Goal: Task Accomplishment & Management: Manage account settings

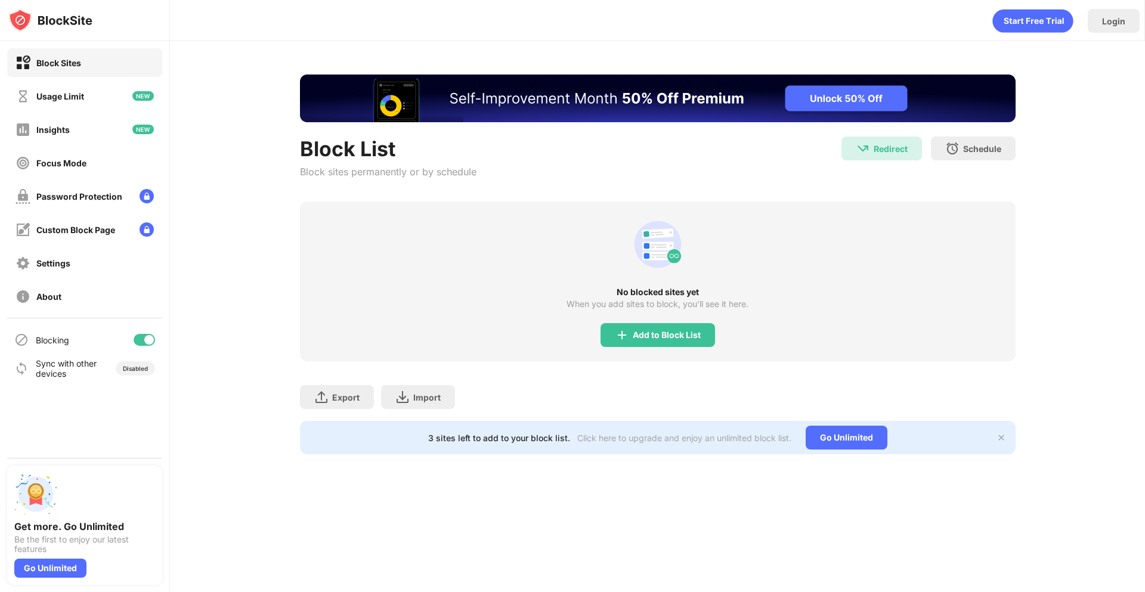
click at [652, 262] on icon "animation" at bounding box center [657, 244] width 47 height 47
click at [672, 325] on div "No blocked sites yet When you add sites to block, you’ll see it here. Add to Bl…" at bounding box center [658, 282] width 716 height 160
click at [673, 324] on div "Add to Block List" at bounding box center [657, 335] width 114 height 24
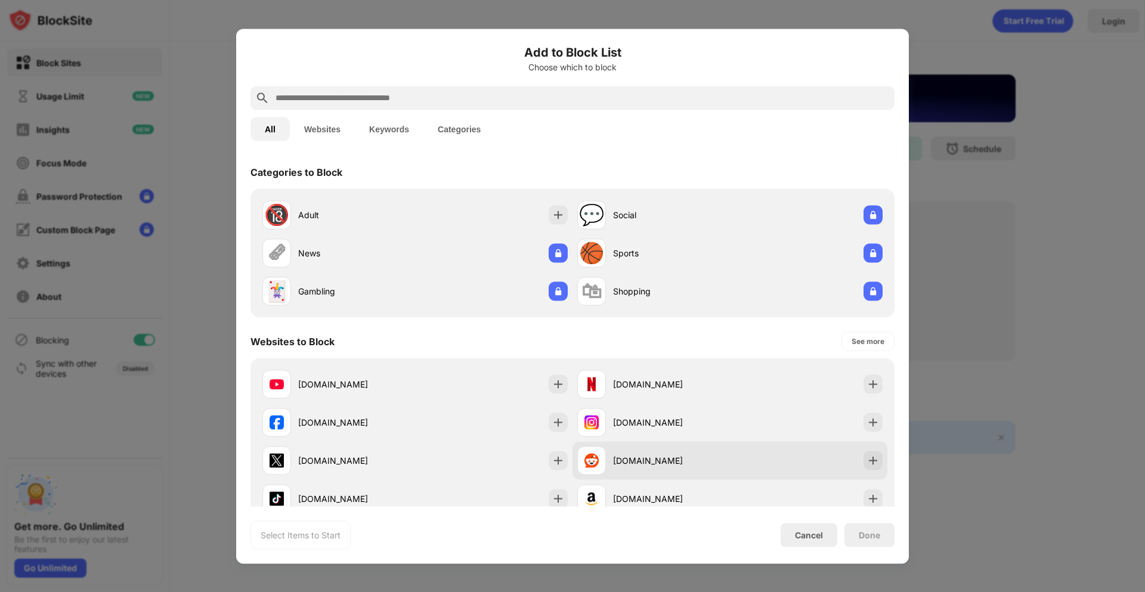
drag, startPoint x: 657, startPoint y: 465, endPoint x: 825, endPoint y: 475, distance: 168.5
click at [661, 463] on div "[DOMAIN_NAME]" at bounding box center [671, 460] width 117 height 13
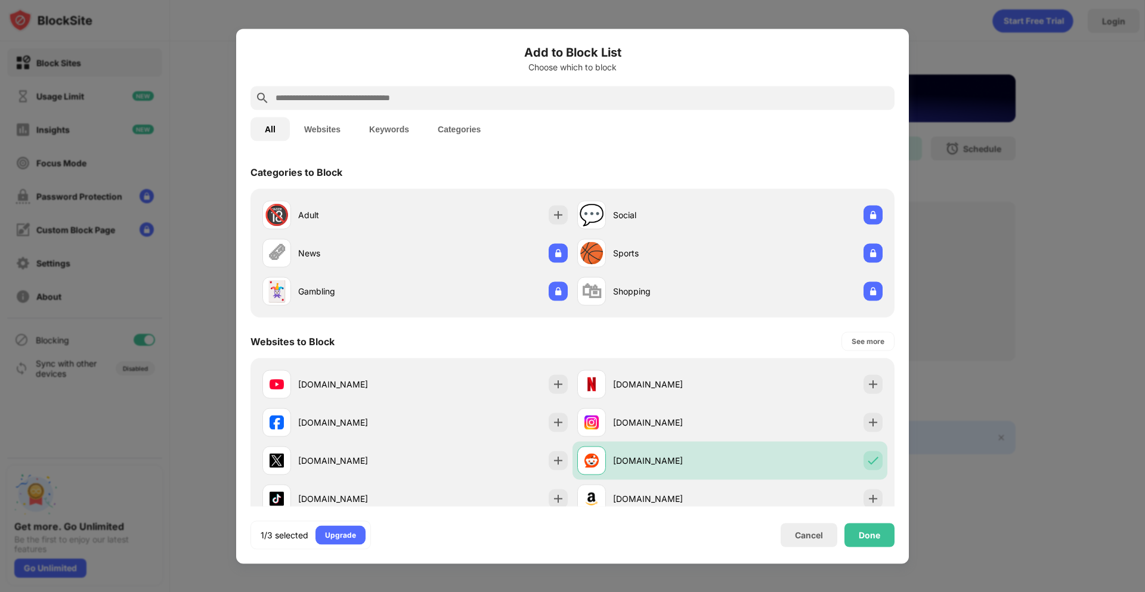
click at [866, 522] on div "1/3 selected Upgrade Cancel Done" at bounding box center [572, 535] width 644 height 29
drag, startPoint x: 865, startPoint y: 526, endPoint x: 860, endPoint y: 518, distance: 9.3
click at [864, 525] on div "Done" at bounding box center [869, 535] width 50 height 24
